Goal: Task Accomplishment & Management: Manage account settings

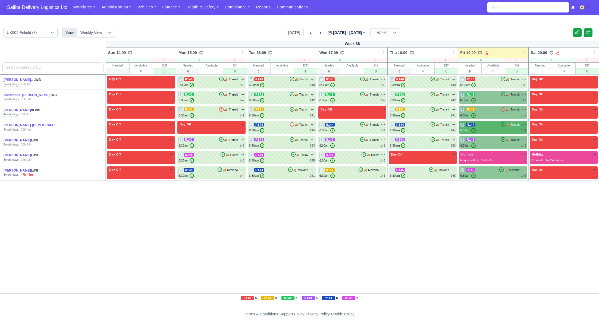
click at [44, 7] on span "Saliha Delivery Logistics Ltd" at bounding box center [37, 7] width 66 height 11
click at [497, 83] on div "6:30am ✓ 140" at bounding box center [493, 85] width 66 height 5
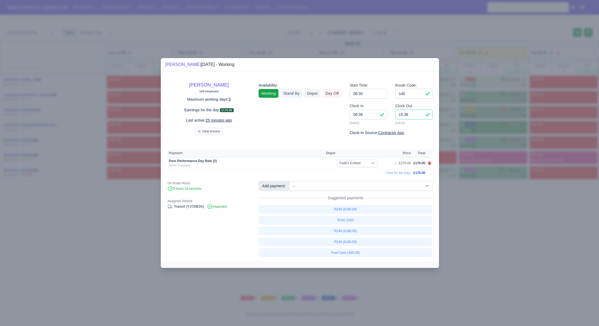
click at [417, 112] on input "15:36" at bounding box center [413, 115] width 37 height 10
click at [418, 117] on input "15:36" at bounding box center [413, 115] width 37 height 10
type input "15:00"
click at [415, 96] on input "140" at bounding box center [413, 94] width 37 height 10
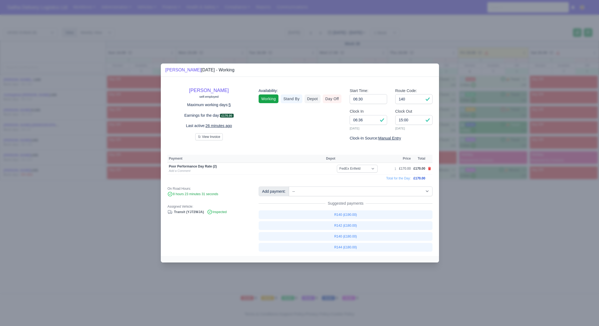
click at [470, 218] on div at bounding box center [299, 163] width 599 height 326
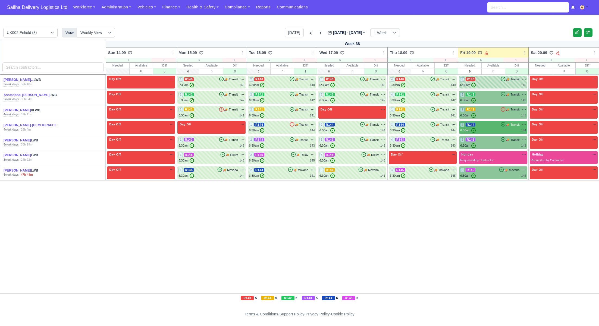
click at [490, 79] on div "5 R140 🚚 Transit" at bounding box center [493, 79] width 66 height 5
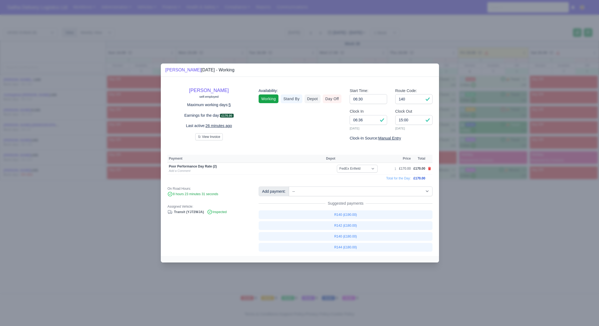
drag, startPoint x: 502, startPoint y: 205, endPoint x: 500, endPoint y: 172, distance: 33.5
click at [502, 205] on div at bounding box center [299, 163] width 599 height 326
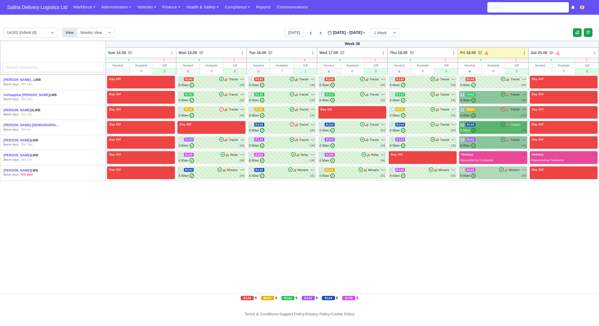
click at [498, 175] on div "6:30am ✓ 145" at bounding box center [493, 176] width 66 height 5
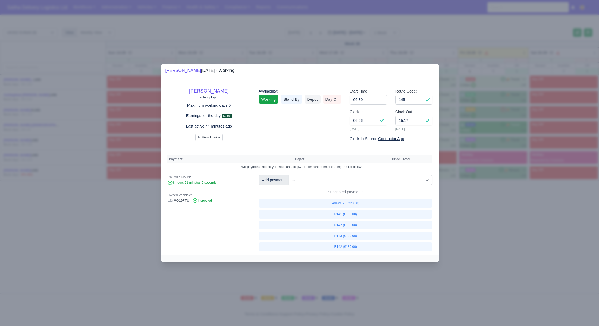
click at [511, 205] on div at bounding box center [299, 163] width 599 height 326
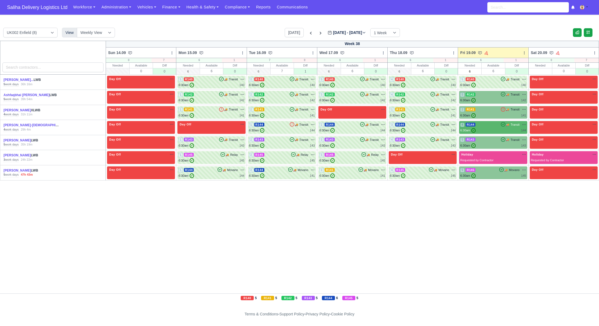
click at [498, 181] on div "Week 38 Sun 14.09 Bulk Status Change Daily Tasks Planned Routes Service Details…" at bounding box center [299, 167] width 599 height 253
click at [497, 178] on div "5 R145 🚚" at bounding box center [493, 173] width 68 height 13
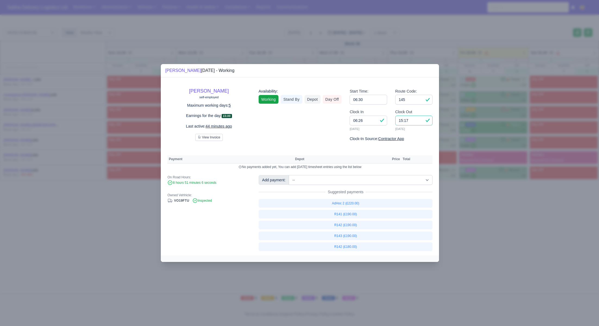
click at [417, 121] on input "15:17" at bounding box center [413, 121] width 37 height 10
type input "15:00"
click at [344, 182] on select "-- Ad-Hoc 1 (AD-HO) Ad-Hoc 2 (AD-HO) Ad-Hoc 3 (AD-HO) Ad-Hoc 4 (AD-HO) Ad-Hoc 5…" at bounding box center [361, 180] width 144 height 10
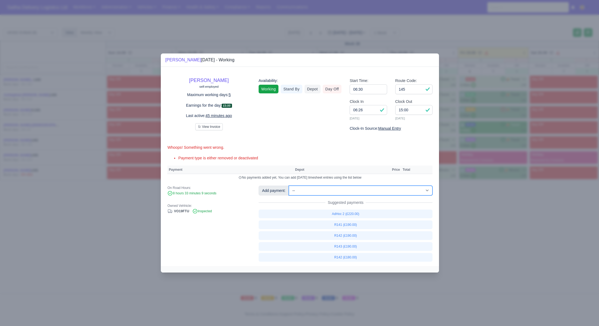
click at [289, 186] on select "-- Ad-Hoc 1 (AD-HO) Ad-Hoc 2 (AD-HO) Ad-Hoc 3 (AD-HO) Ad-Hoc 4 (AD-HO) Ad-Hoc 5…" at bounding box center [361, 191] width 144 height 10
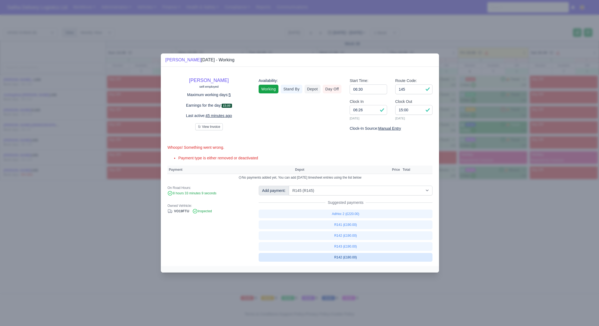
select select "1"
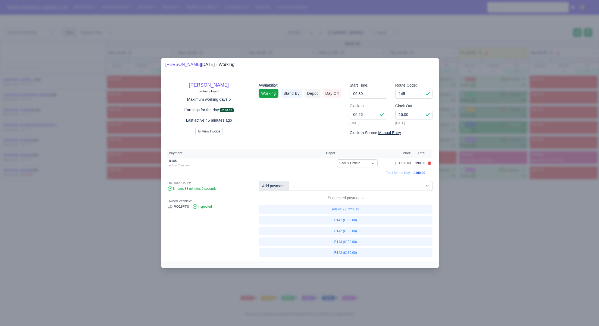
click at [454, 215] on div at bounding box center [299, 163] width 599 height 326
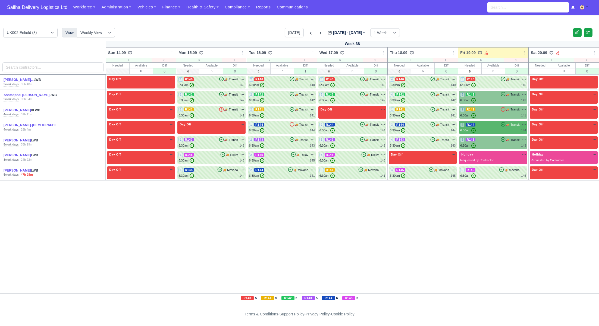
click at [494, 179] on td "5 R145 🚚" at bounding box center [493, 172] width 70 height 15
click at [493, 173] on div "5 R145 🚚 Movano" at bounding box center [493, 173] width 66 height 11
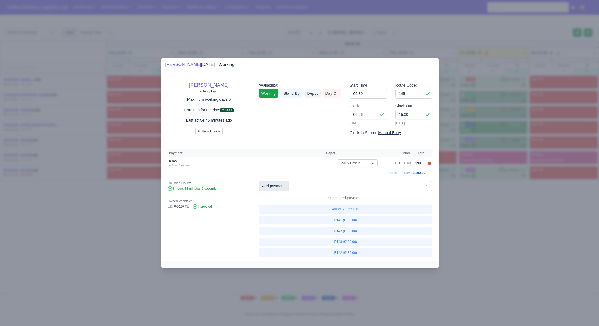
drag, startPoint x: 516, startPoint y: 205, endPoint x: 513, endPoint y: 172, distance: 33.3
click at [516, 205] on div at bounding box center [299, 163] width 599 height 326
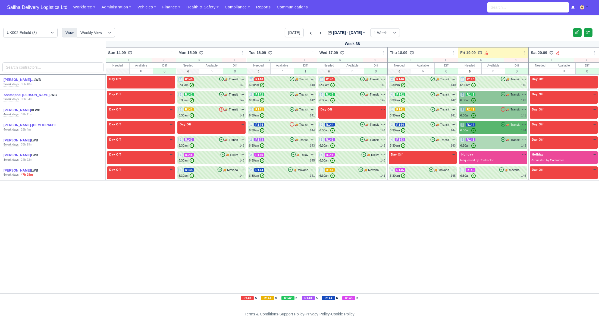
click at [498, 144] on div "6:30am ✓ 143" at bounding box center [493, 145] width 66 height 5
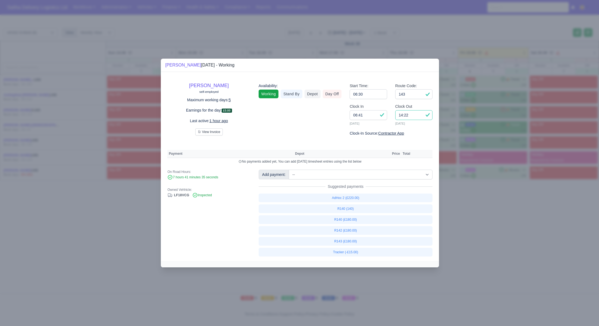
click at [418, 116] on input "14:22" at bounding box center [413, 115] width 37 height 10
type input "14:20"
click at [410, 95] on input "143" at bounding box center [413, 94] width 37 height 10
click at [481, 196] on div at bounding box center [299, 163] width 599 height 326
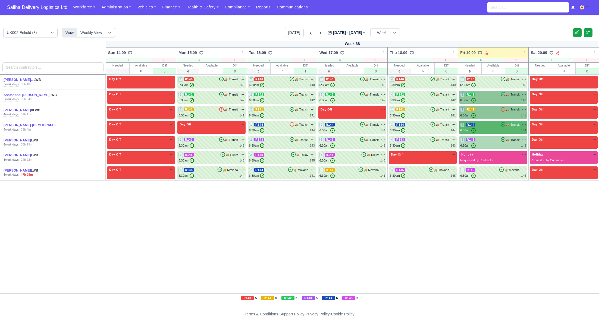
click at [485, 140] on div "5 R143 🚚 Transit" at bounding box center [493, 139] width 66 height 5
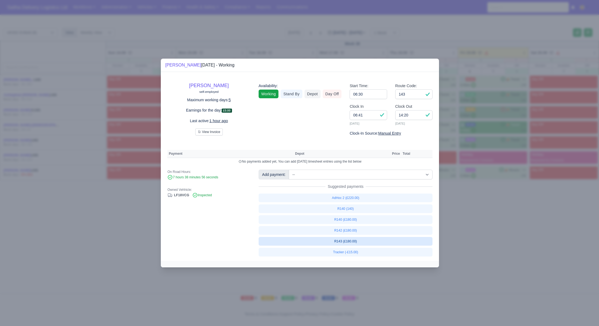
click at [347, 241] on link "R143 (£180.00)" at bounding box center [346, 241] width 174 height 9
select select "1"
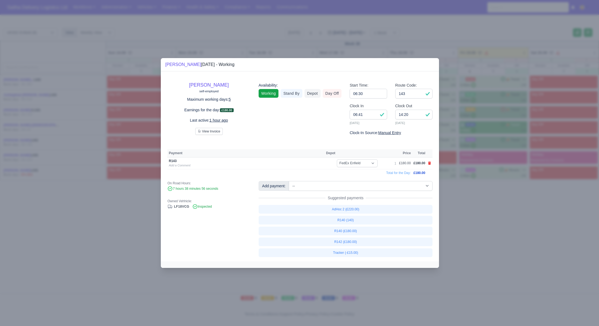
click at [474, 230] on div at bounding box center [299, 163] width 599 height 326
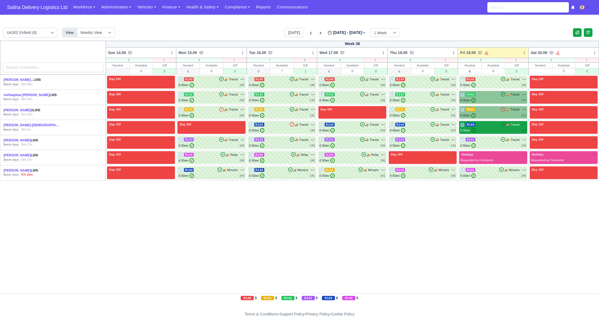
click at [486, 126] on div "4 R144 🚚 Transit" at bounding box center [493, 124] width 66 height 5
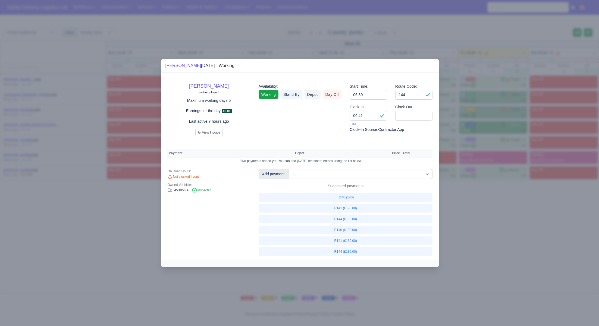
click at [490, 185] on div at bounding box center [299, 163] width 599 height 326
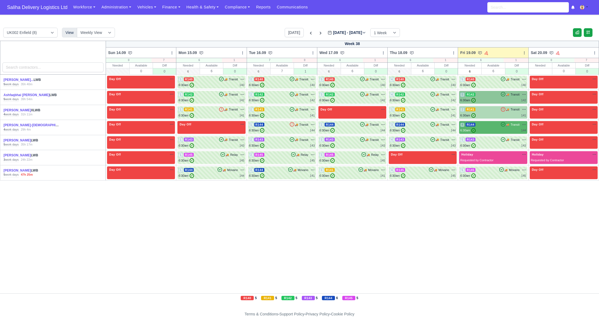
click at [494, 112] on div "2 R141 🚚 Transit" at bounding box center [493, 112] width 66 height 11
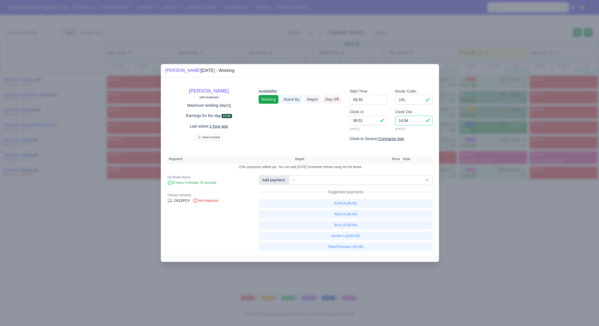
click at [411, 122] on input "14:54" at bounding box center [413, 121] width 37 height 10
type input "14:45"
click at [354, 216] on link "R141 (£190.00)" at bounding box center [346, 214] width 174 height 9
select select "1"
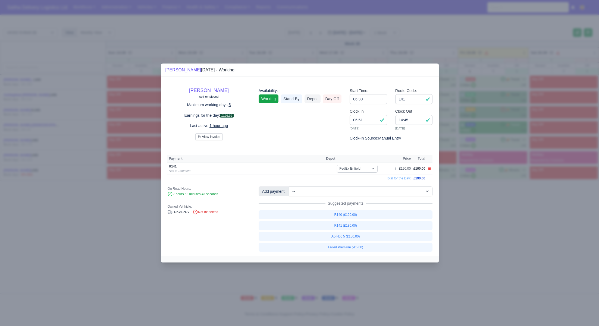
drag, startPoint x: 489, startPoint y: 234, endPoint x: 496, endPoint y: 175, distance: 59.7
click at [489, 234] on div at bounding box center [299, 163] width 599 height 326
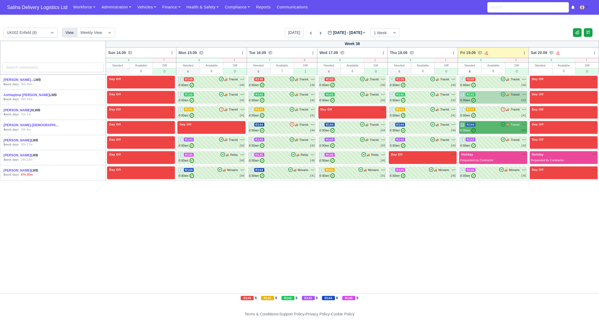
click at [487, 98] on div "5 R142 🚚 Transit" at bounding box center [493, 97] width 66 height 11
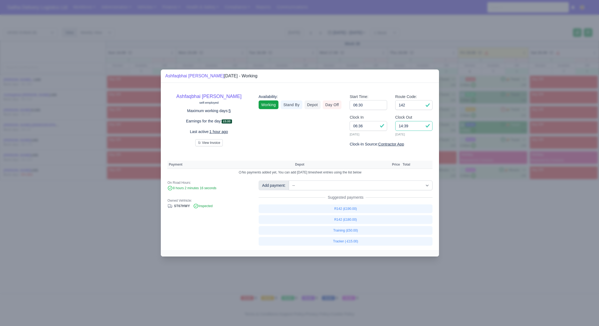
click at [414, 129] on input "14:39" at bounding box center [413, 126] width 37 height 10
type input "14:30"
click at [344, 221] on link "R142 (£180.00)" at bounding box center [346, 219] width 174 height 9
select select "1"
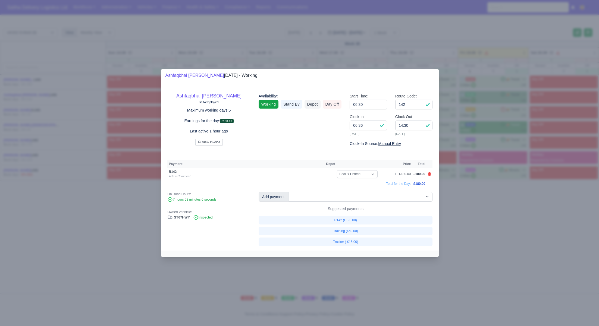
click at [481, 223] on div at bounding box center [299, 163] width 599 height 326
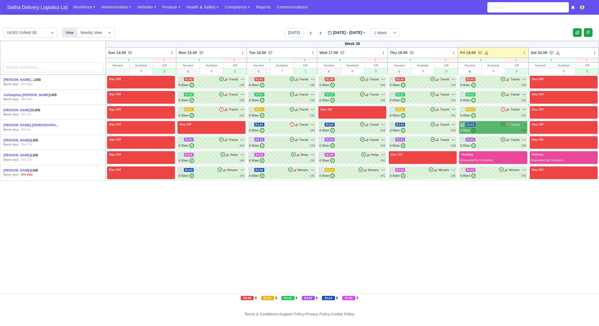
click at [44, 9] on span "Saliha Delivery Logistics Ltd" at bounding box center [37, 7] width 66 height 11
click at [51, 7] on span "Saliha Delivery Logistics Ltd" at bounding box center [37, 7] width 66 height 11
click at [30, 8] on span "Saliha Delivery Logistics Ltd" at bounding box center [37, 7] width 66 height 11
